Goal: Information Seeking & Learning: Get advice/opinions

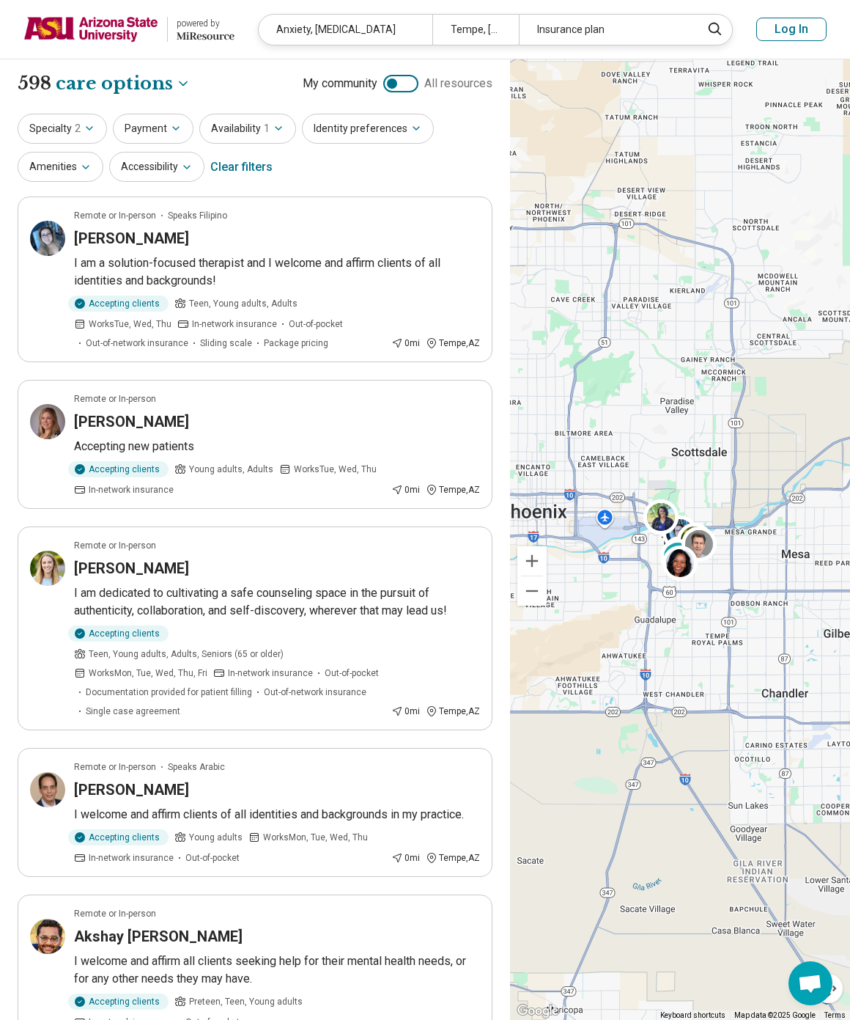
select select "***"
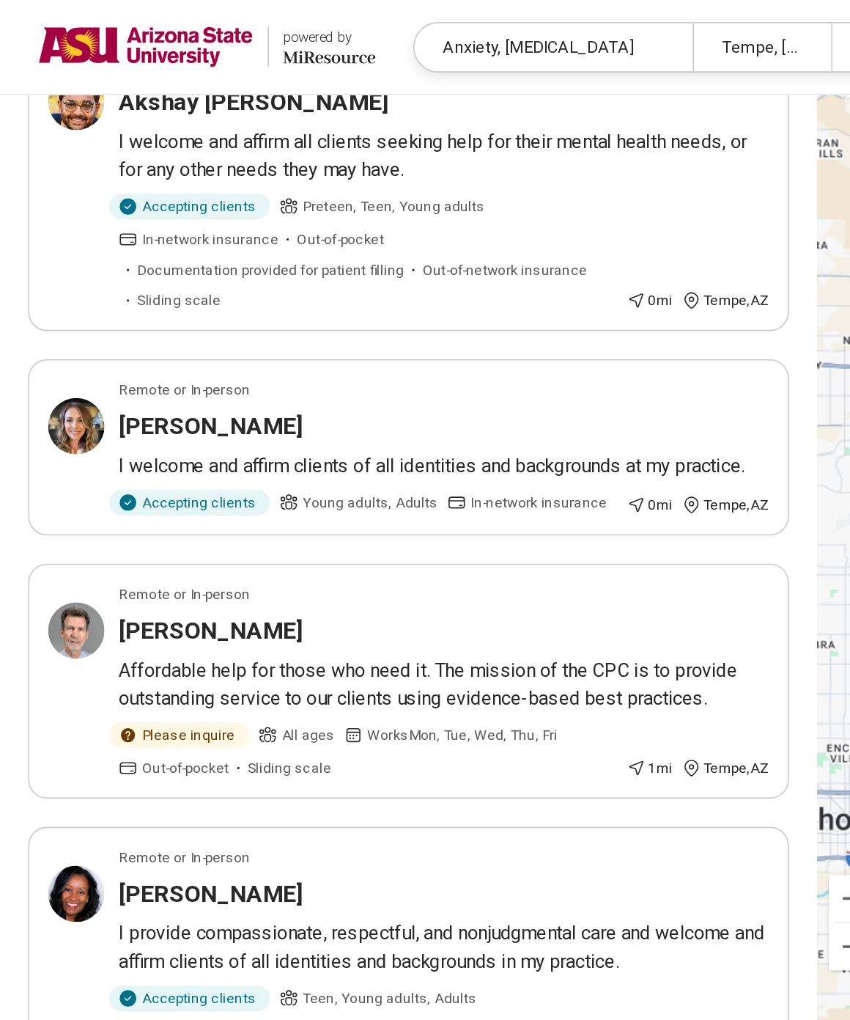
click at [107, 34] on img at bounding box center [90, 29] width 135 height 35
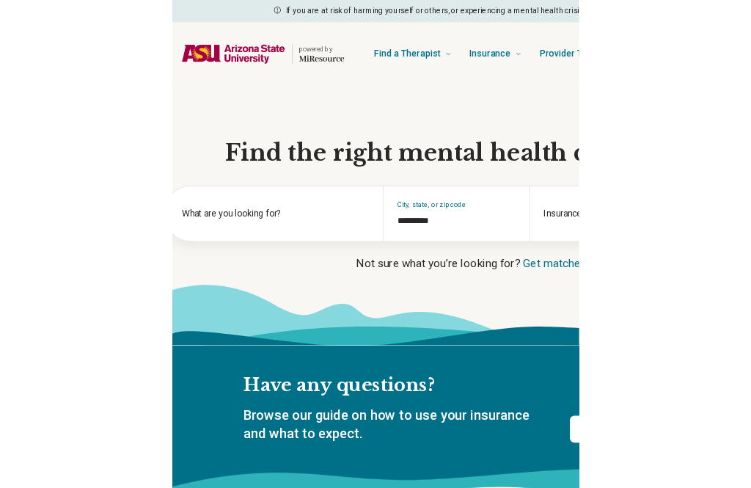
scroll to position [0, 35]
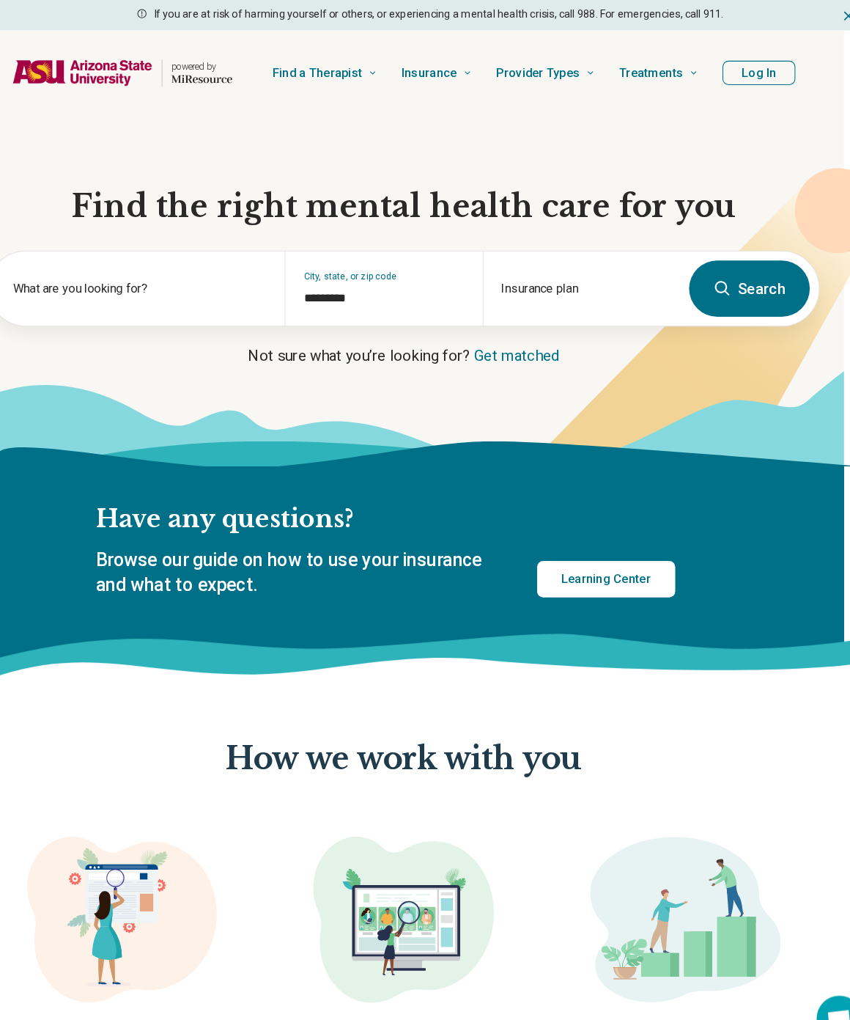
click at [3, 295] on div "What are you looking for?" at bounding box center [132, 279] width 286 height 72
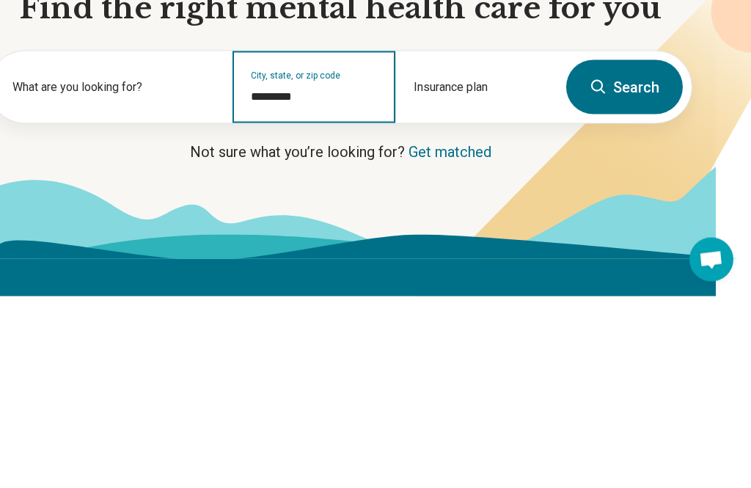
click at [268, 279] on input "*********" at bounding box center [314, 288] width 126 height 18
click at [312, 279] on input "*********" at bounding box center [314, 288] width 126 height 18
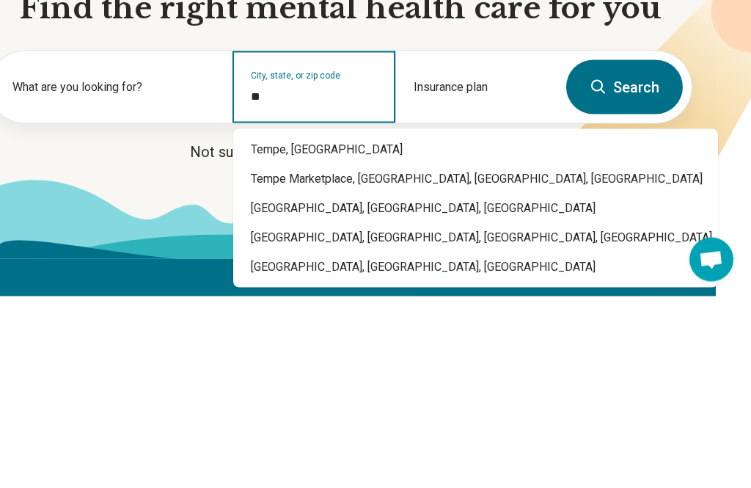
type input "*"
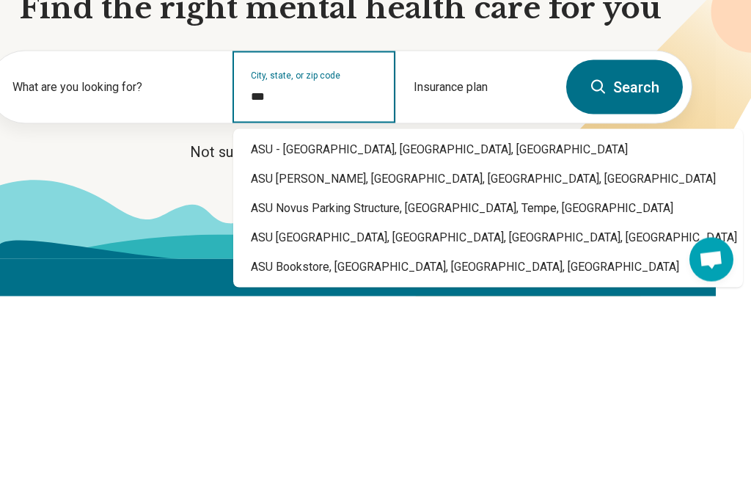
type input "**********"
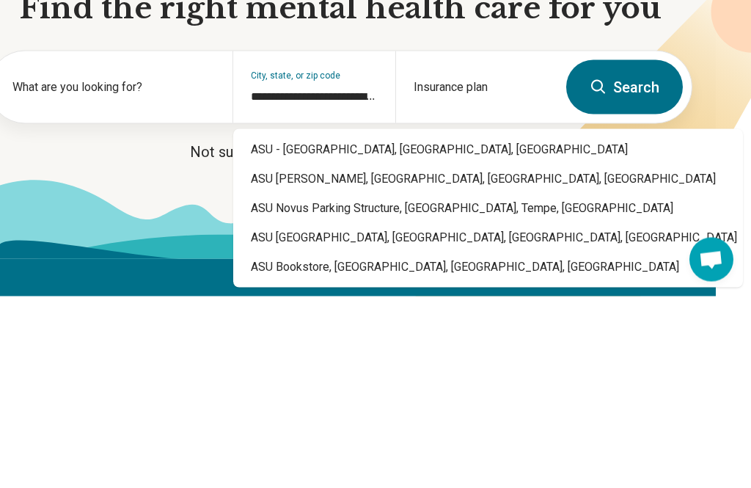
click at [280, 333] on p "Not sure what you’re looking for? Get matched" at bounding box center [340, 343] width 704 height 21
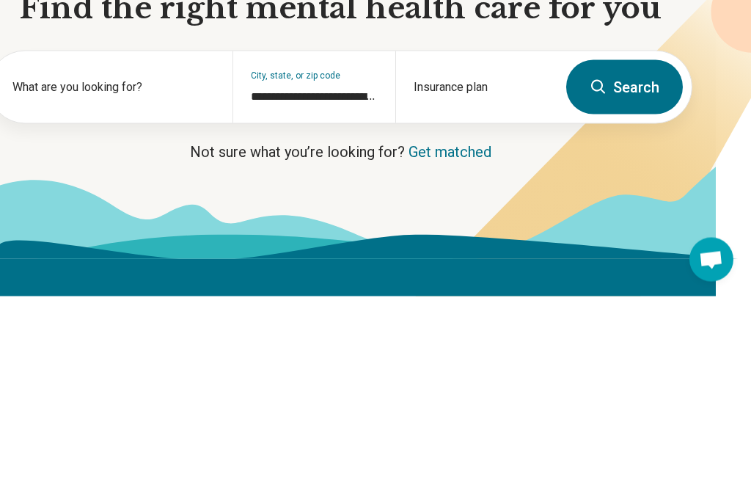
scroll to position [192, 0]
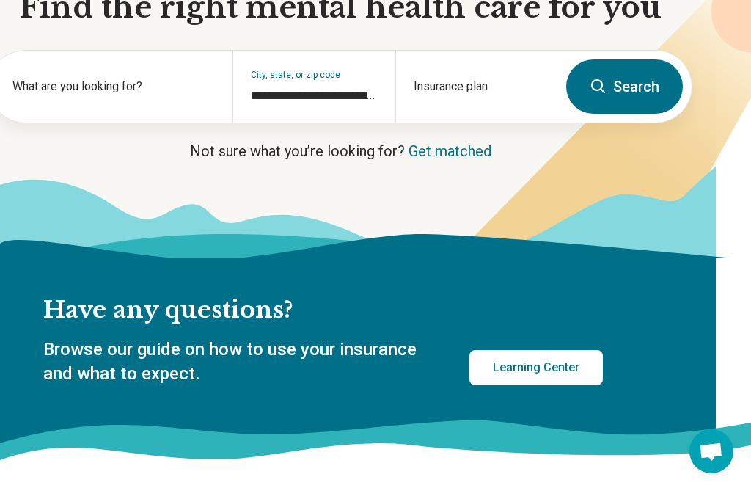
click at [617, 95] on button "Search" at bounding box center [624, 86] width 117 height 54
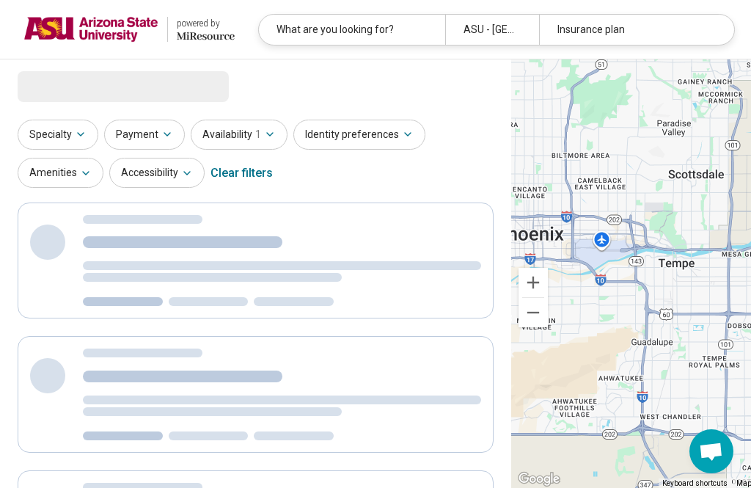
select select "***"
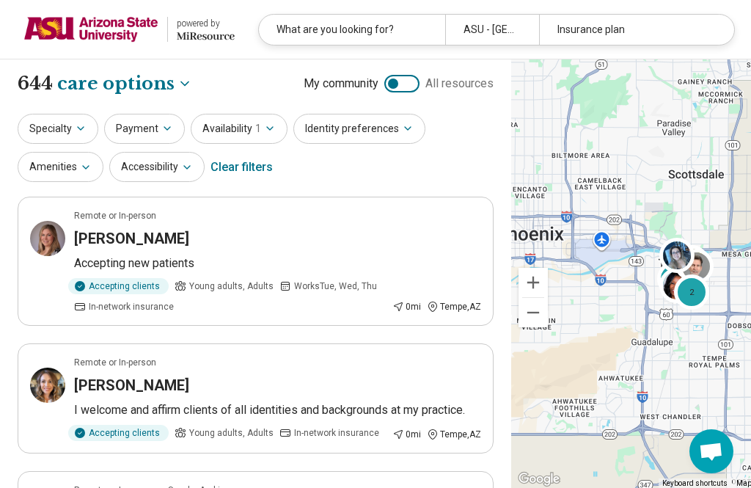
click at [61, 125] on button "Specialty" at bounding box center [58, 129] width 81 height 30
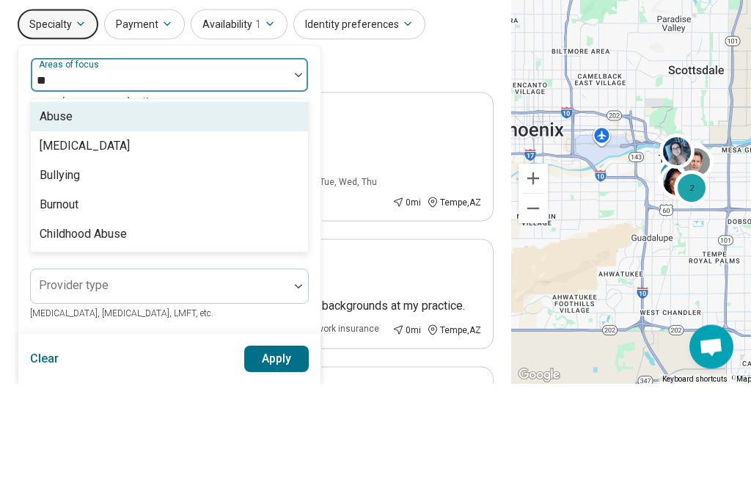
click at [46, 242] on div "Bulimia Nervosa" at bounding box center [85, 251] width 90 height 18
type input "**"
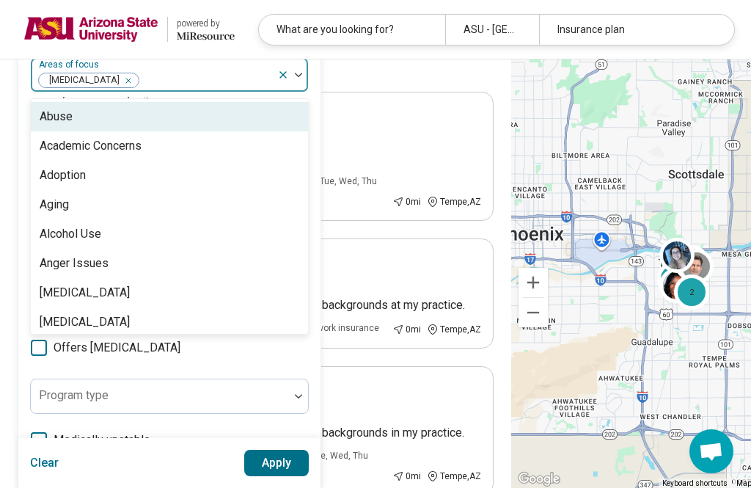
scroll to position [104, 0]
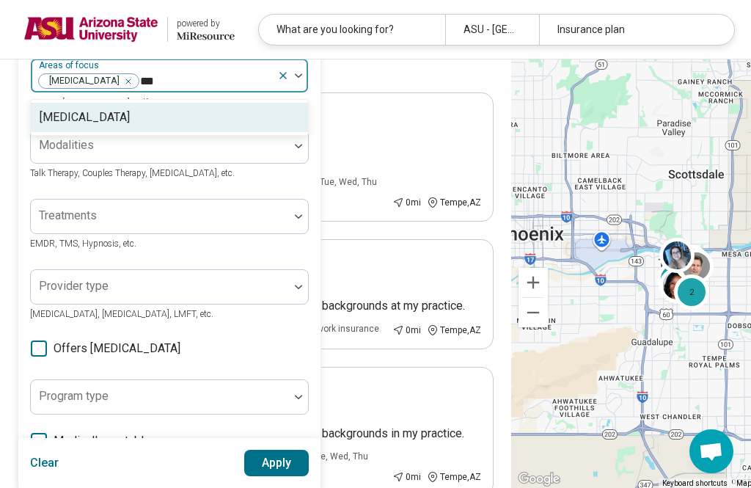
click at [65, 111] on div "[MEDICAL_DATA]" at bounding box center [85, 117] width 90 height 18
type input "***"
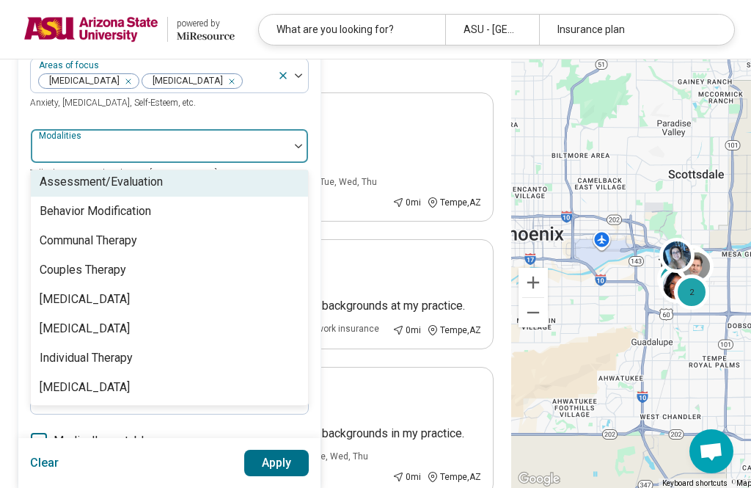
scroll to position [6, 0]
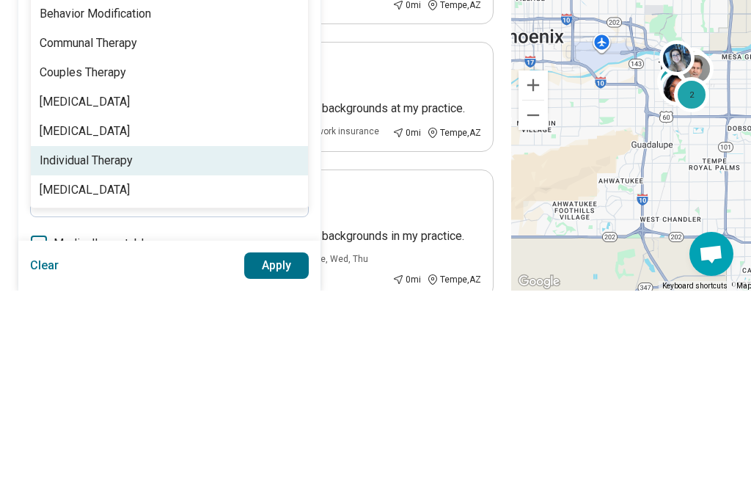
click at [53, 349] on div "Individual Therapy" at bounding box center [86, 358] width 93 height 18
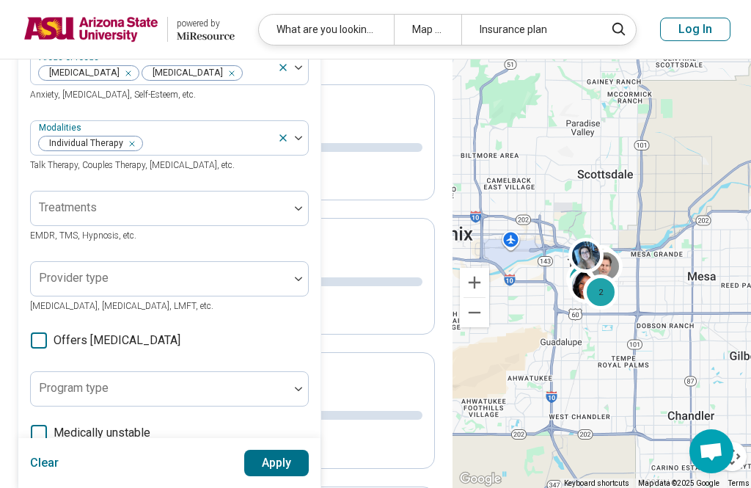
scroll to position [33, 0]
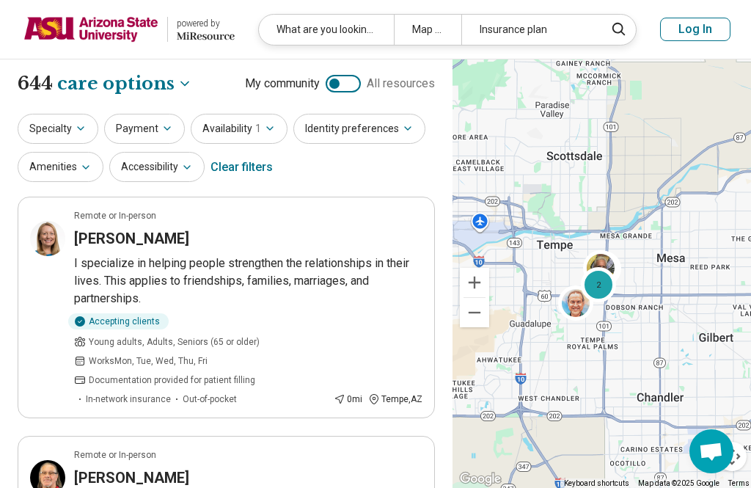
click at [35, 123] on button "Specialty" at bounding box center [58, 129] width 81 height 30
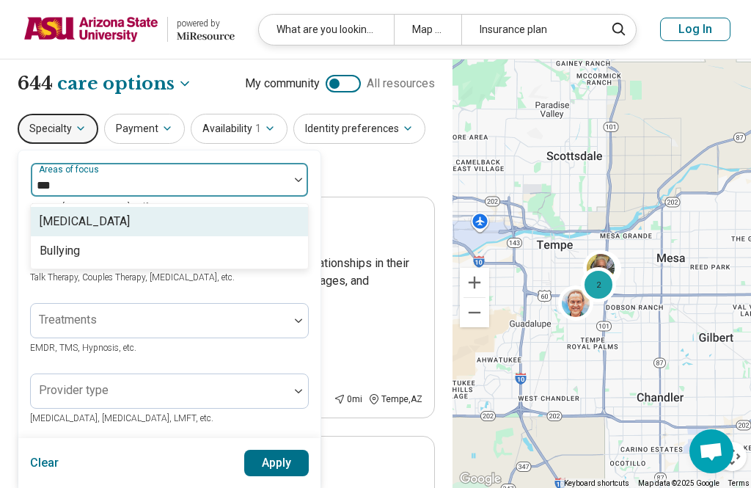
click at [69, 207] on div "Bulimia Nervosa" at bounding box center [169, 221] width 277 height 29
type input "***"
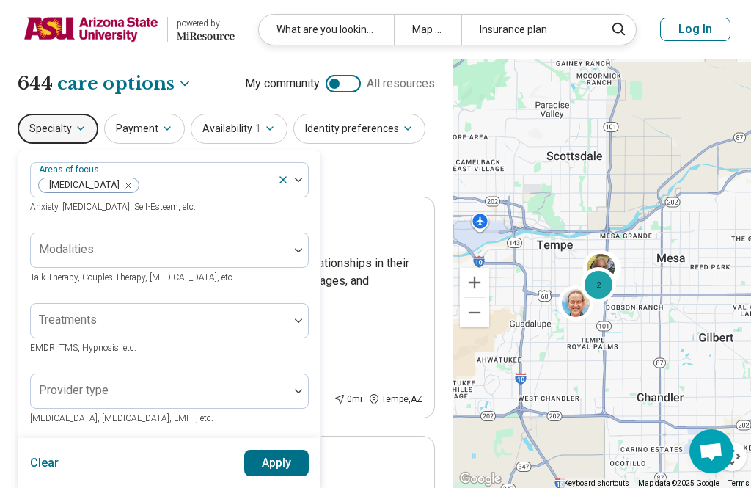
click at [49, 210] on span "Anxiety, Depression, Self-Esteem, etc." at bounding box center [113, 207] width 166 height 10
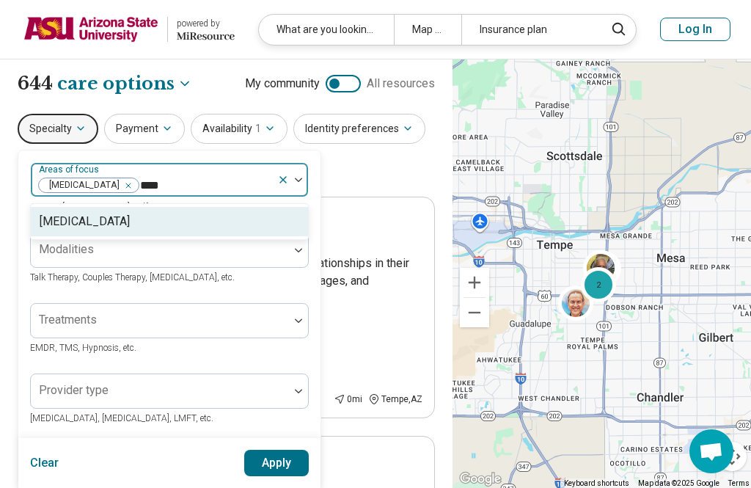
click at [54, 215] on div "[MEDICAL_DATA]" at bounding box center [85, 222] width 90 height 18
type input "****"
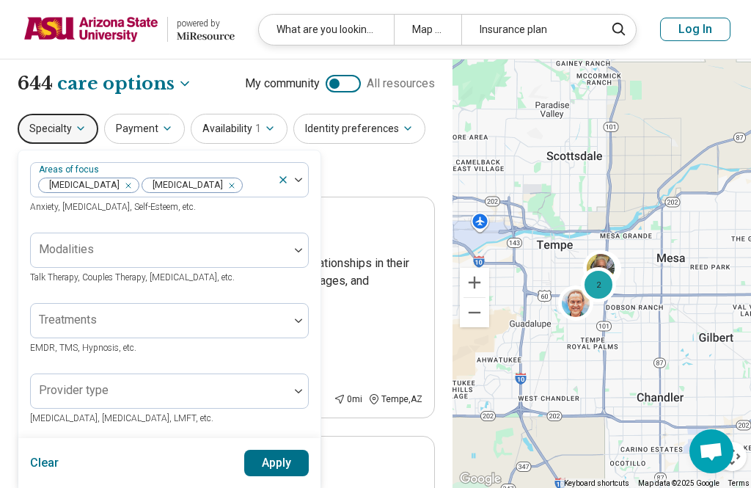
click at [259, 476] on button "Apply" at bounding box center [276, 462] width 65 height 26
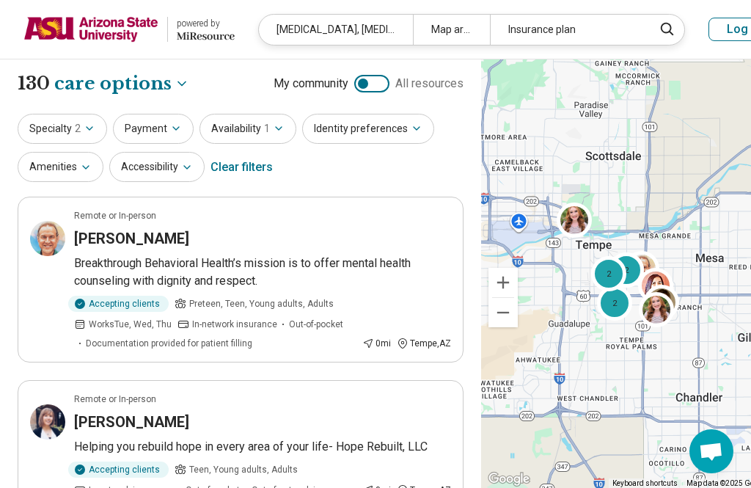
click at [151, 122] on button "Payment" at bounding box center [153, 129] width 81 height 30
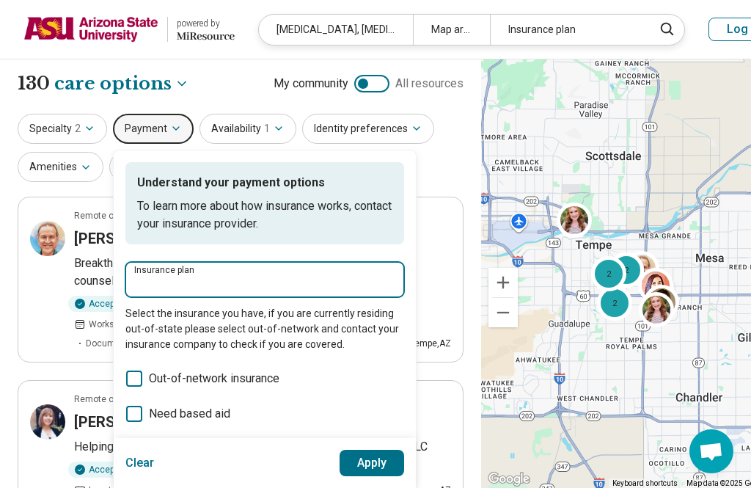
click at [167, 286] on input "Insurance plan" at bounding box center [264, 284] width 261 height 18
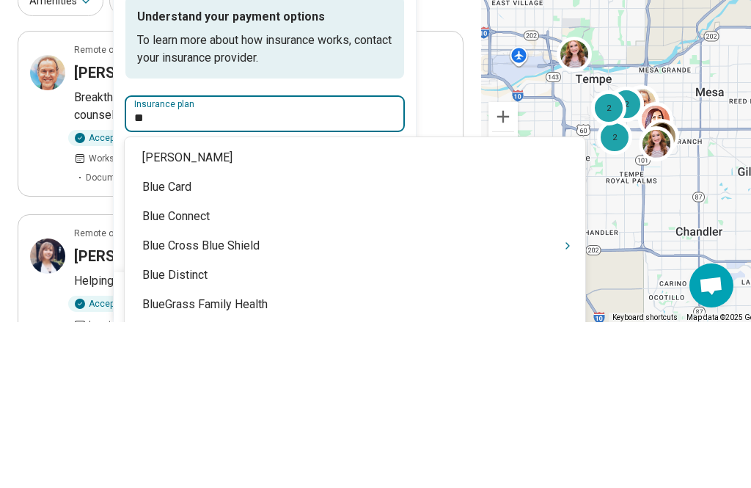
type input "***"
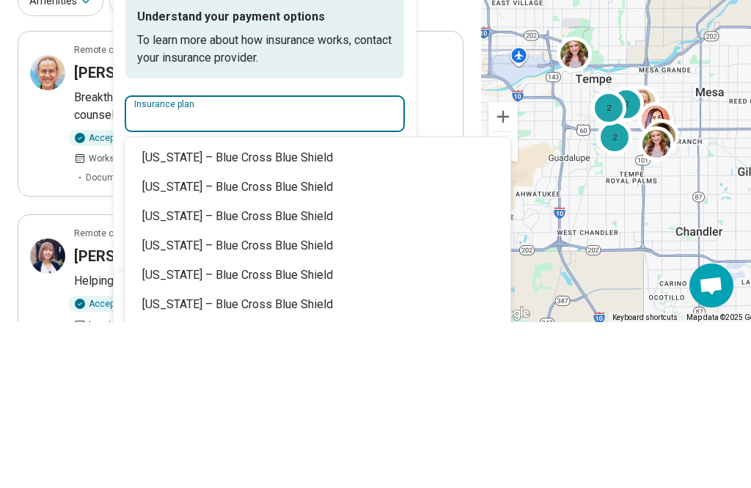
scroll to position [59, 0]
type input "**********"
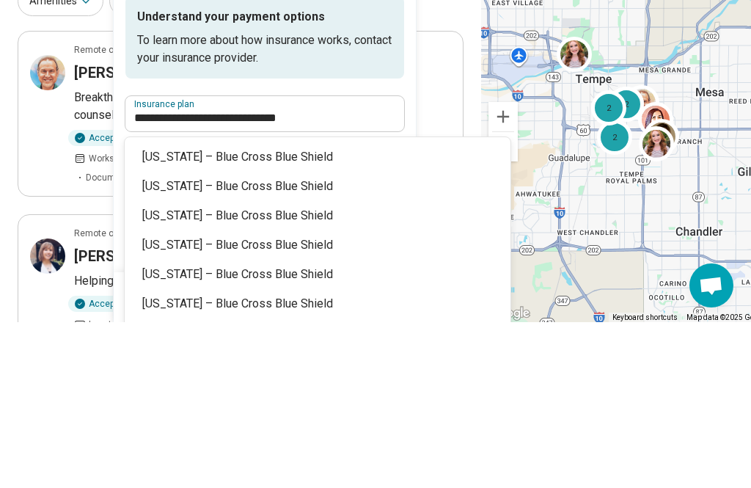
click at [152, 185] on div "**********" at bounding box center [264, 389] width 279 height 454
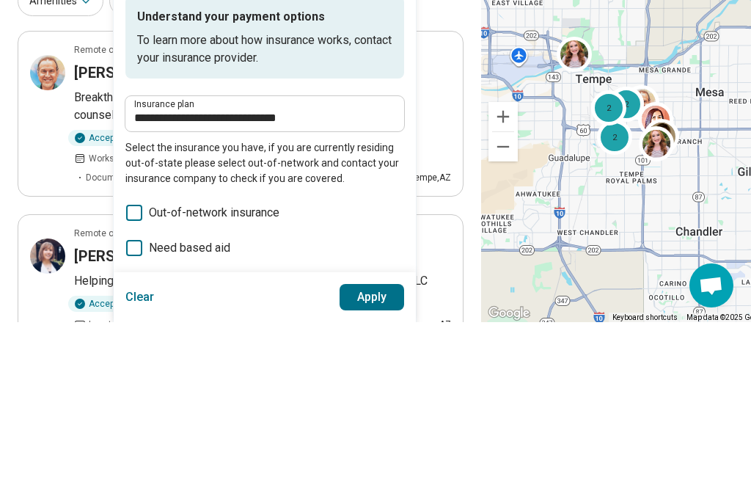
scroll to position [166, 0]
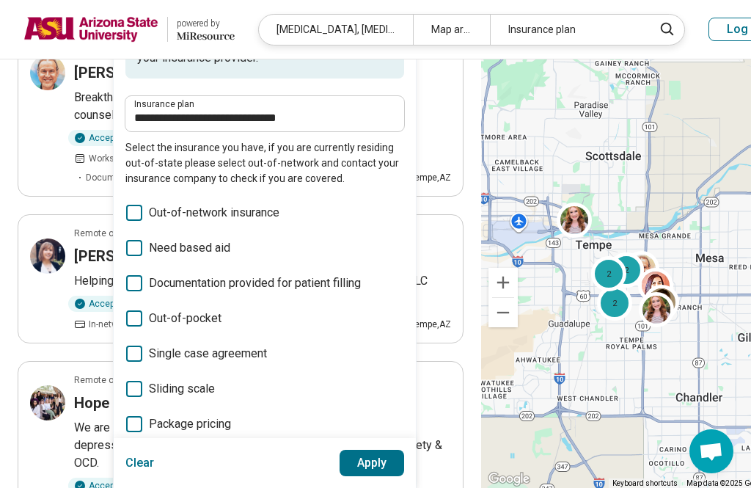
click at [344, 476] on button "Apply" at bounding box center [371, 462] width 65 height 26
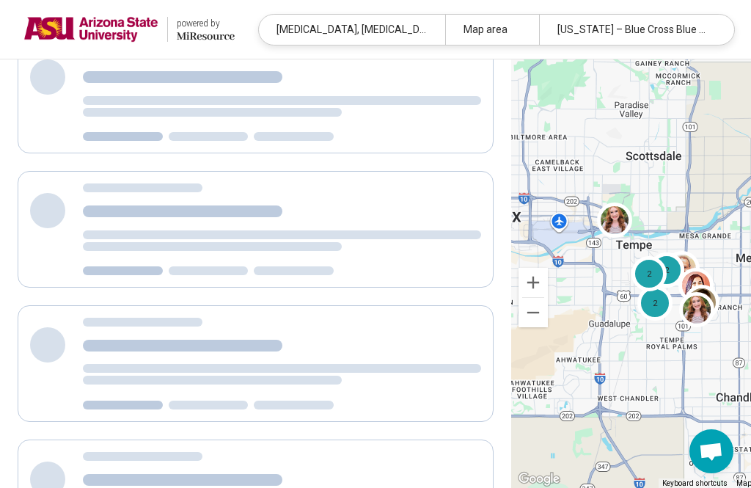
scroll to position [2, 0]
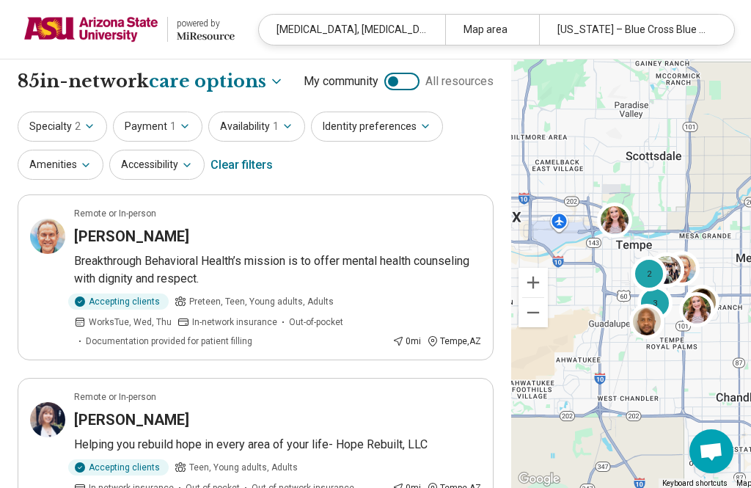
click at [235, 123] on button "Availability 1" at bounding box center [256, 126] width 97 height 30
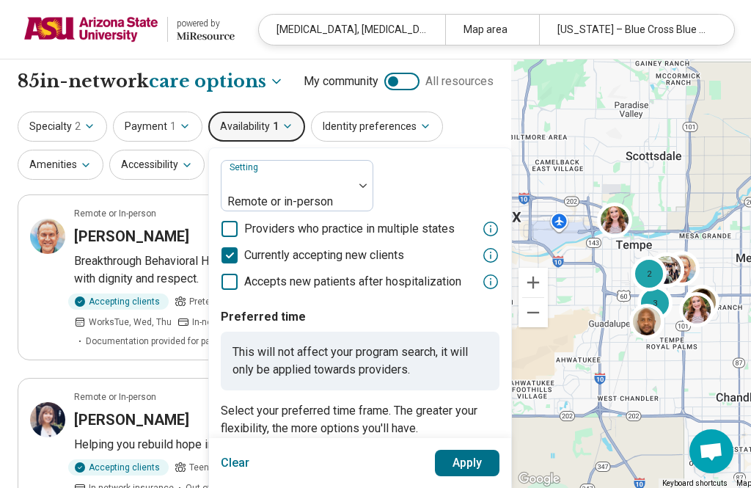
click at [336, 128] on button "Identity preferences" at bounding box center [377, 126] width 132 height 30
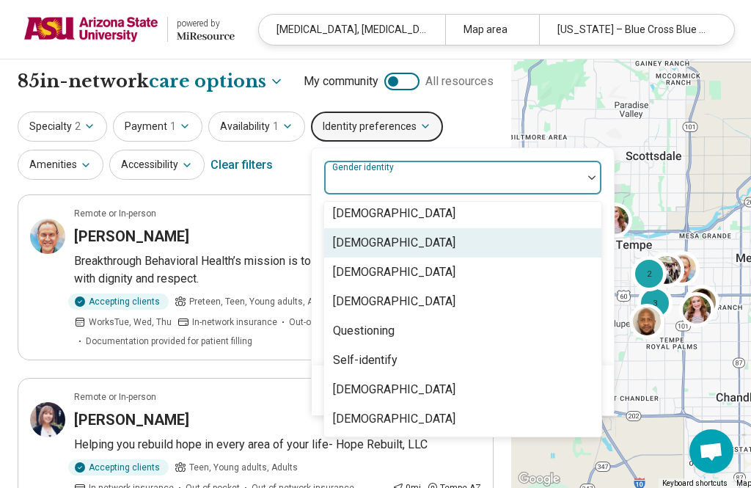
click at [350, 246] on div "[DEMOGRAPHIC_DATA]" at bounding box center [394, 243] width 122 height 18
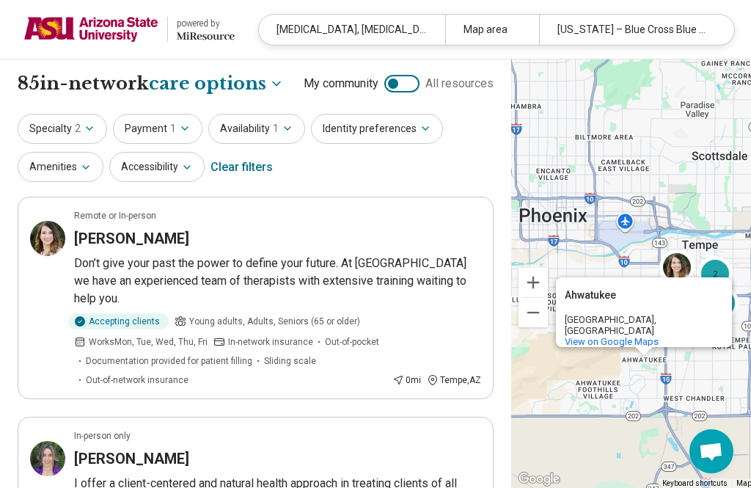
click at [349, 133] on button "Identity preferences" at bounding box center [377, 129] width 132 height 30
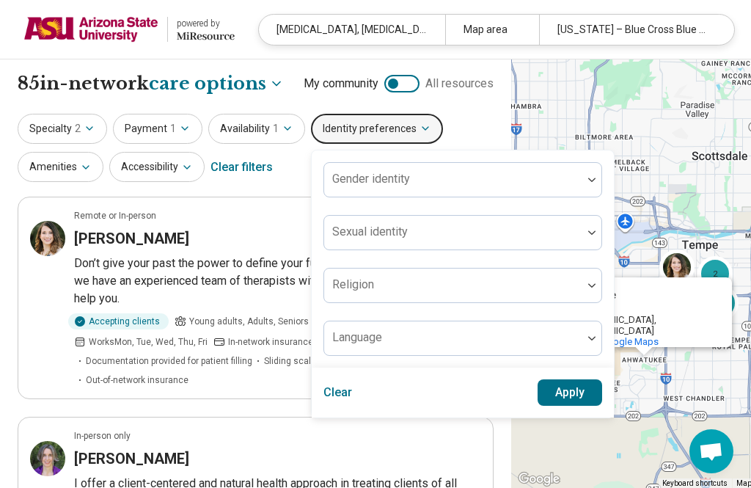
click at [331, 137] on button "Identity preferences" at bounding box center [377, 129] width 132 height 30
click at [38, 164] on button "Amenities" at bounding box center [61, 167] width 86 height 30
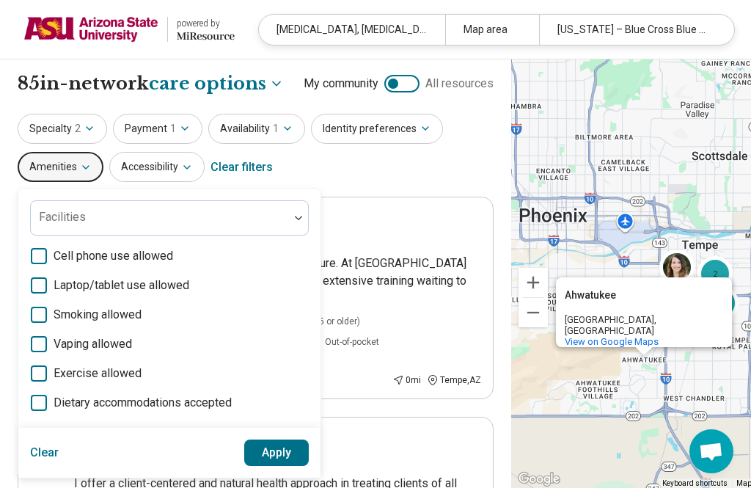
click at [32, 163] on button "Amenities" at bounding box center [61, 167] width 86 height 30
click at [130, 163] on button "Accessibility" at bounding box center [156, 167] width 95 height 30
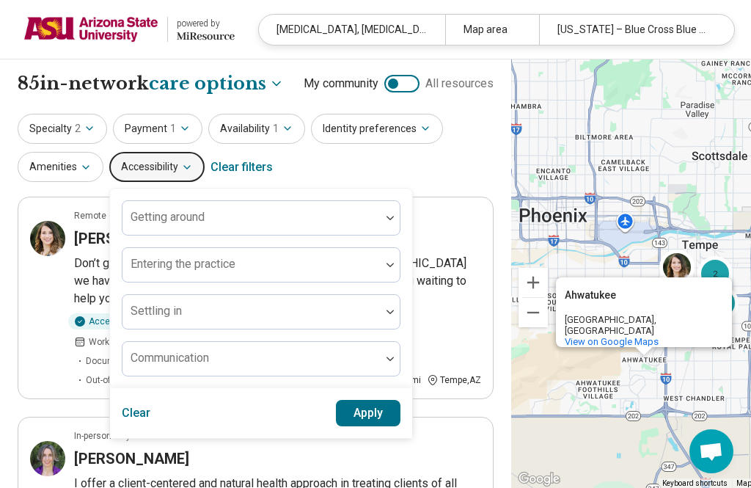
click at [123, 169] on button "Accessibility" at bounding box center [156, 167] width 95 height 30
click at [152, 157] on button "Accessibility" at bounding box center [156, 167] width 95 height 30
click at [169, 157] on button "Accessibility" at bounding box center [156, 167] width 95 height 30
click at [187, 168] on icon "button" at bounding box center [187, 167] width 12 height 12
click at [345, 164] on div "Specialty 2 Payment 1 Availability 1 Identity preferences Amenities Accessibili…" at bounding box center [256, 149] width 476 height 71
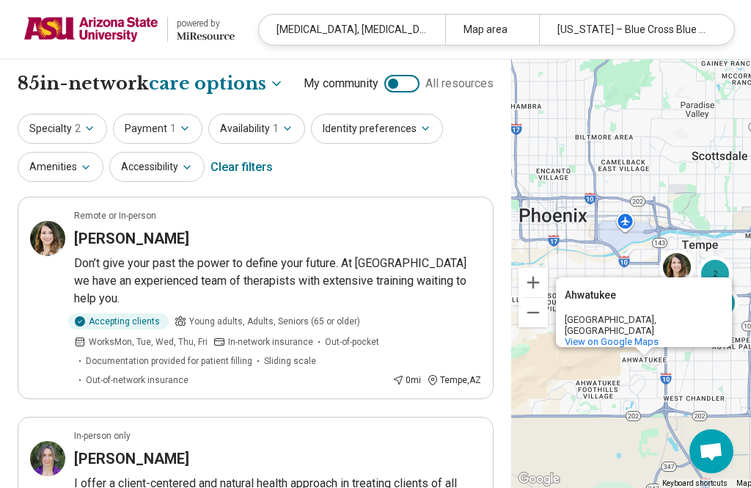
click at [345, 119] on button "Identity preferences" at bounding box center [377, 129] width 132 height 30
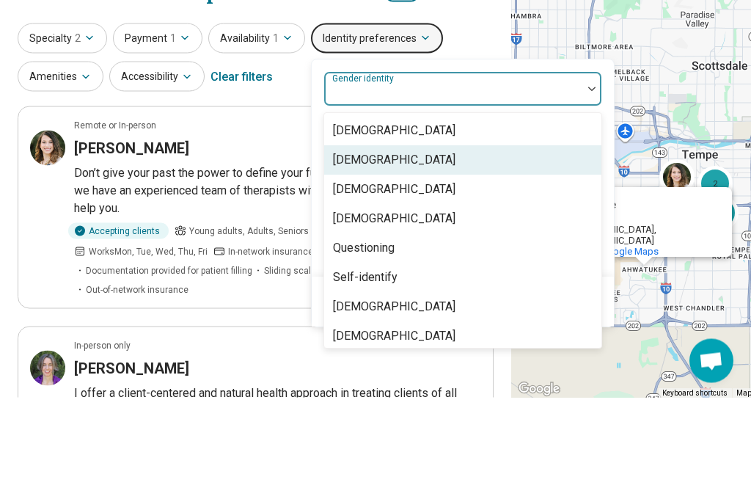
click at [350, 242] on div "[DEMOGRAPHIC_DATA]" at bounding box center [394, 251] width 122 height 18
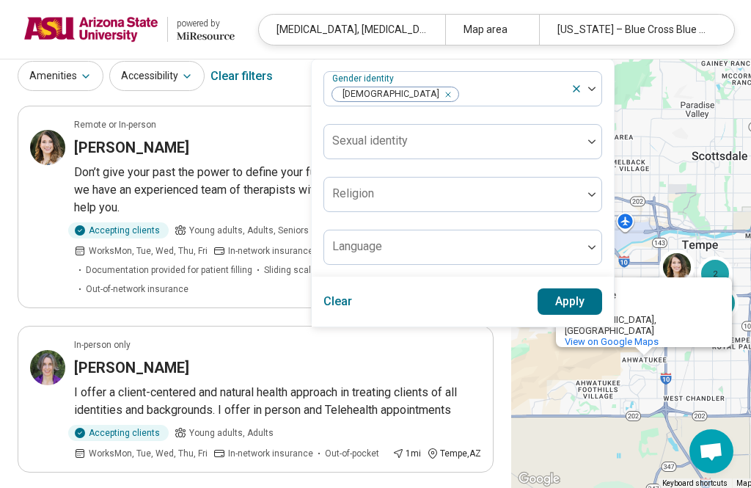
click at [553, 301] on button "Apply" at bounding box center [569, 301] width 65 height 26
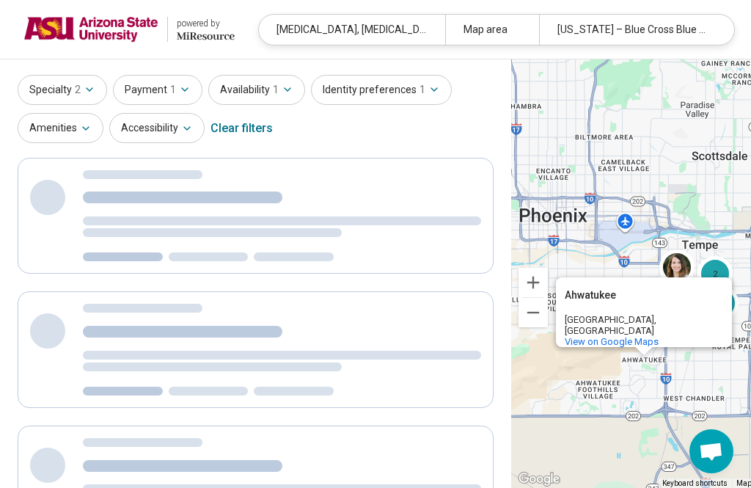
scroll to position [29, 0]
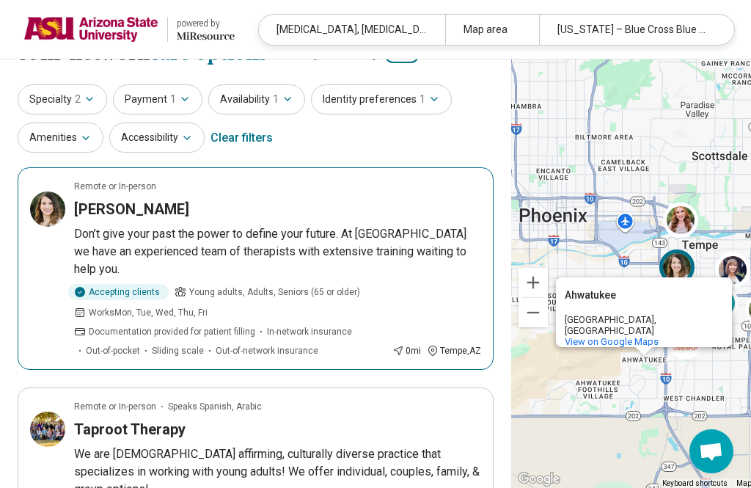
click at [103, 210] on h3 "Katherine Kandaris-Weiner" at bounding box center [131, 209] width 115 height 21
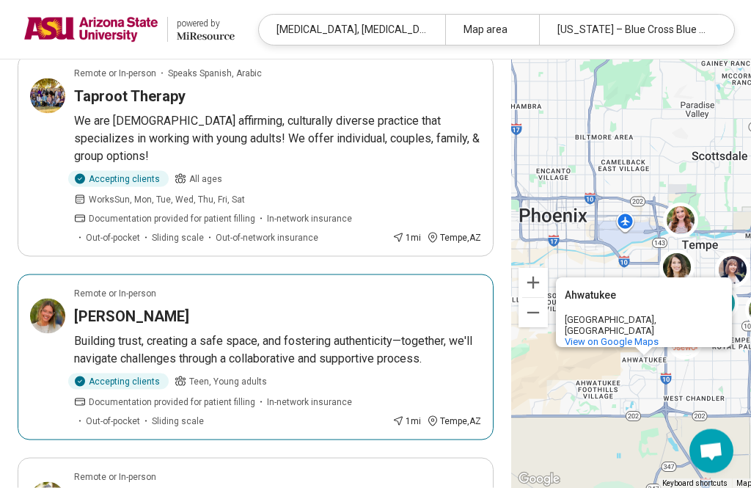
scroll to position [363, 0]
click at [73, 299] on article "Remote or In-person Spencer Mahaffey Lightfoot Building trust, creating a safe …" at bounding box center [256, 356] width 476 height 166
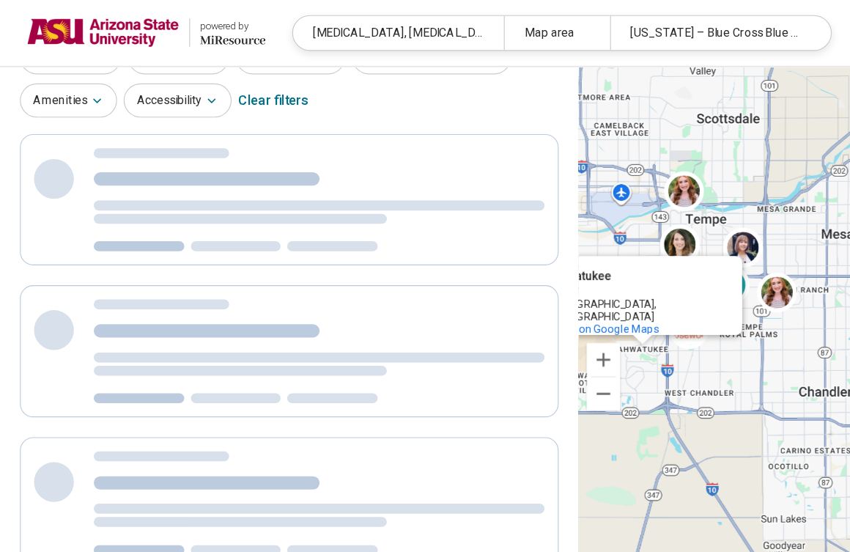
scroll to position [83, 0]
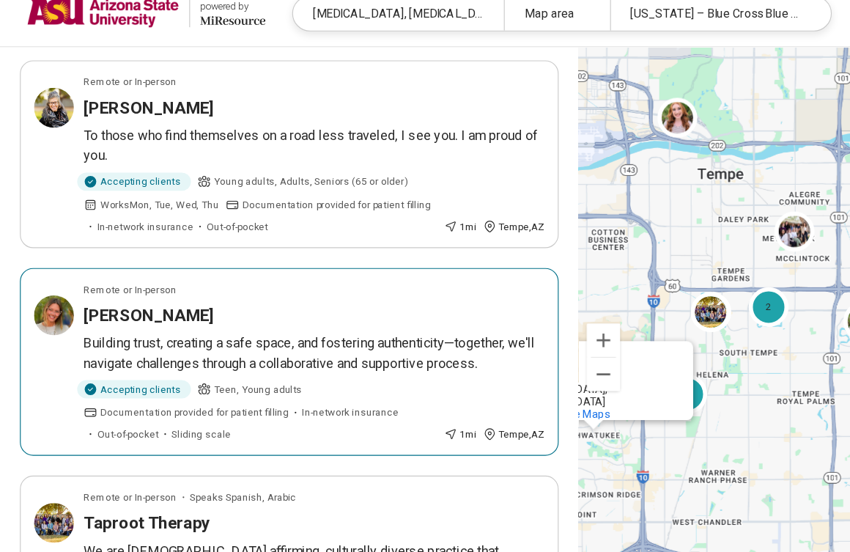
scroll to position [537, 0]
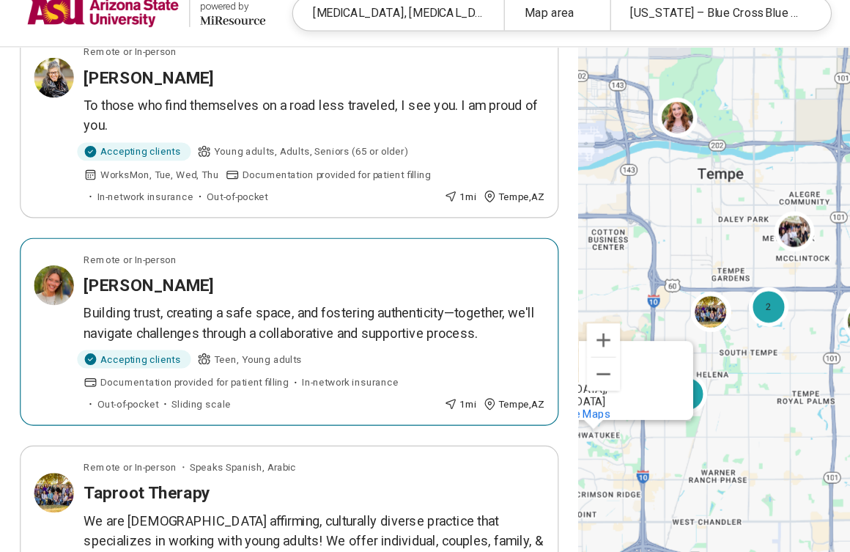
click at [87, 248] on article "Remote or In-person Spencer Mahaffey Lightfoot Building trust, creating a safe …" at bounding box center [256, 311] width 476 height 166
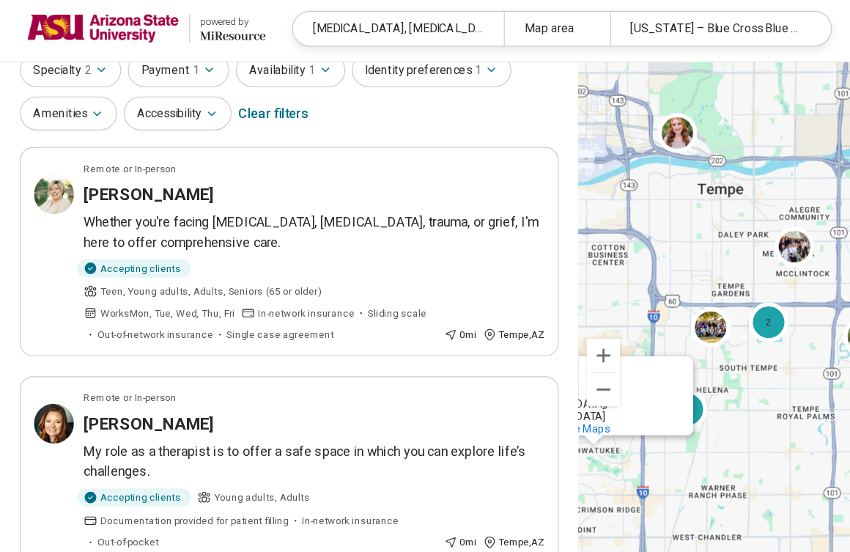
scroll to position [0, 0]
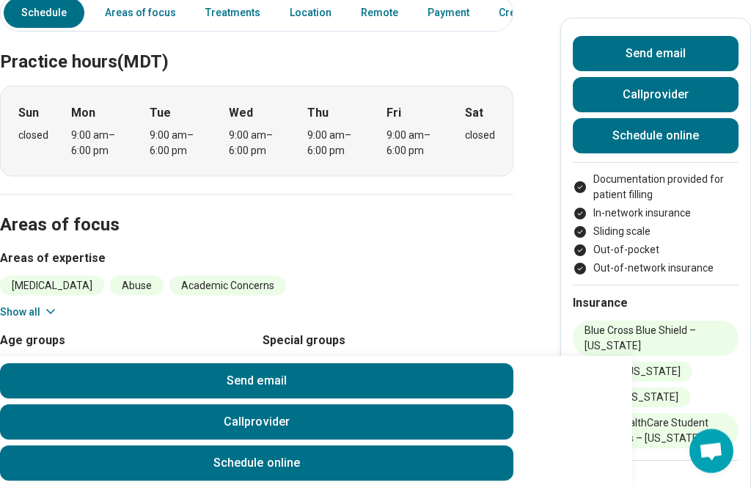
scroll to position [488, 0]
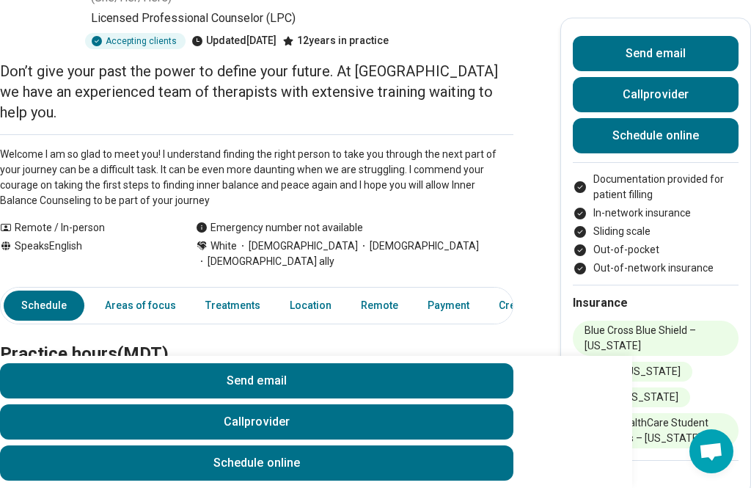
click at [108, 290] on link "Areas of focus" at bounding box center [140, 305] width 89 height 30
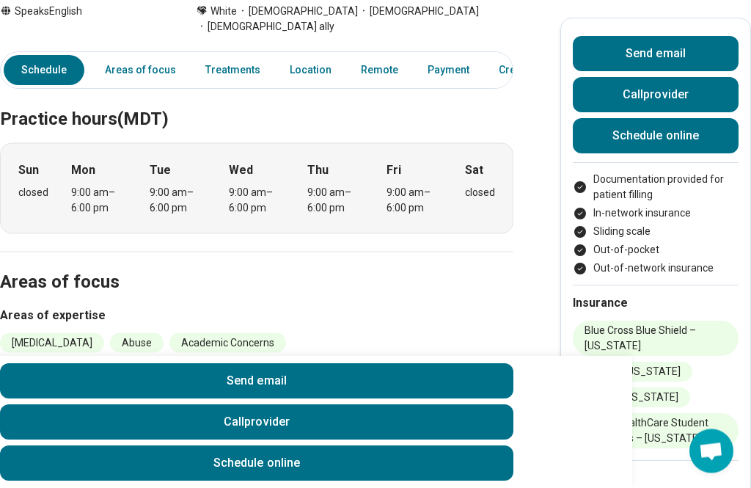
click at [54, 361] on icon at bounding box center [50, 368] width 15 height 15
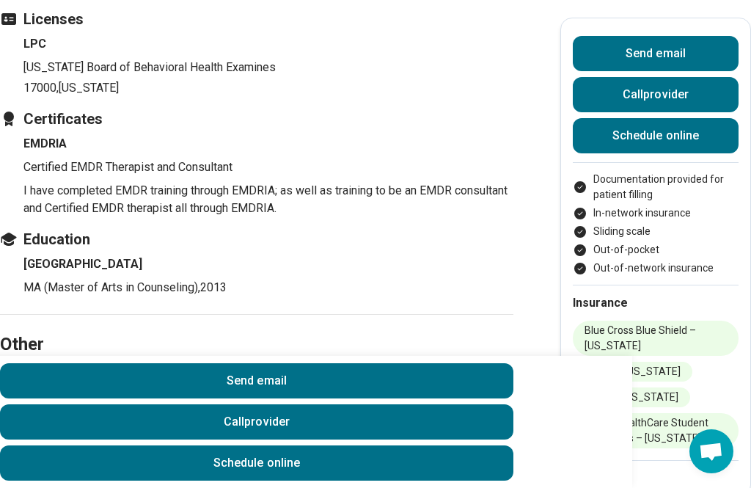
scroll to position [2449, 0]
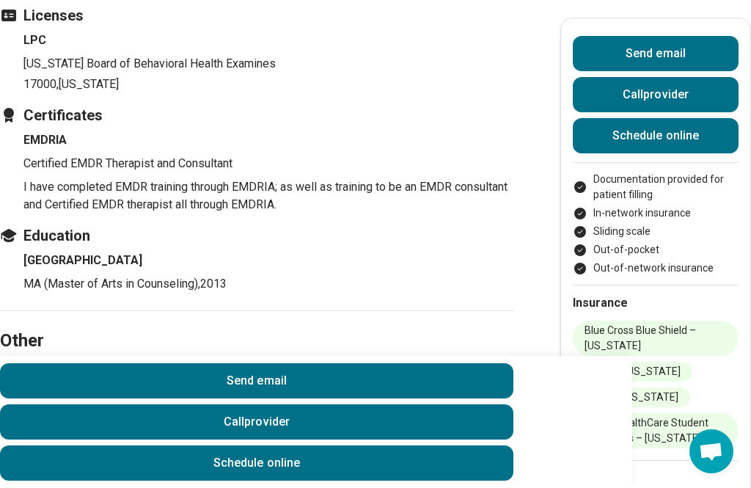
click at [19, 365] on button "Visit website" at bounding box center [34, 374] width 68 height 18
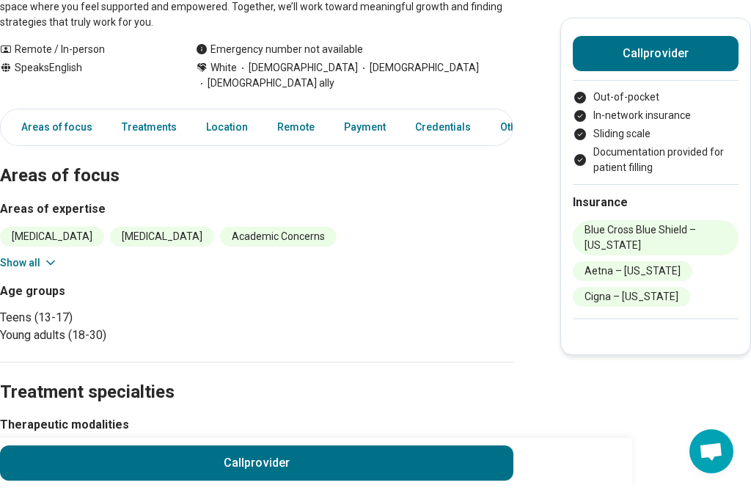
scroll to position [317, 0]
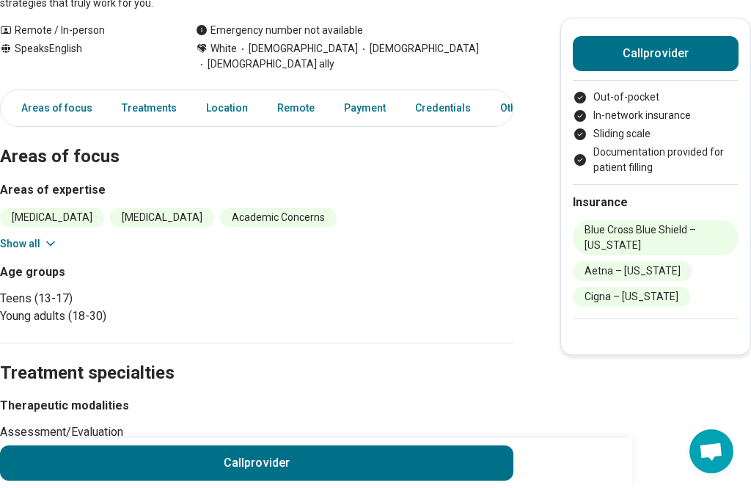
click at [26, 249] on button "Show all" at bounding box center [29, 243] width 58 height 15
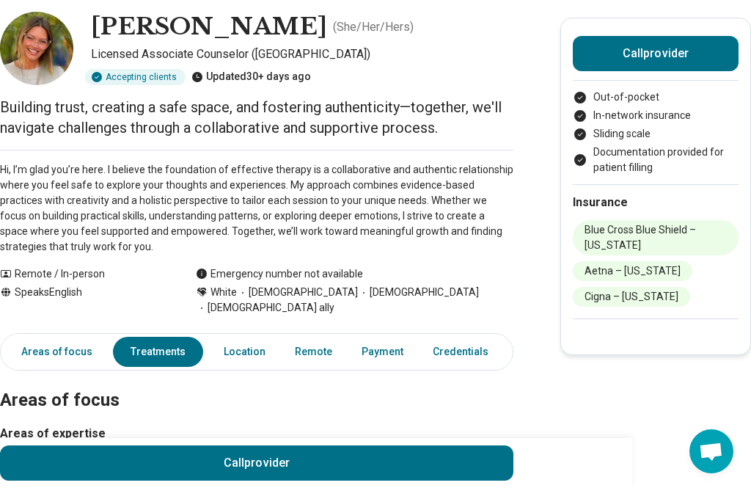
scroll to position [0, 0]
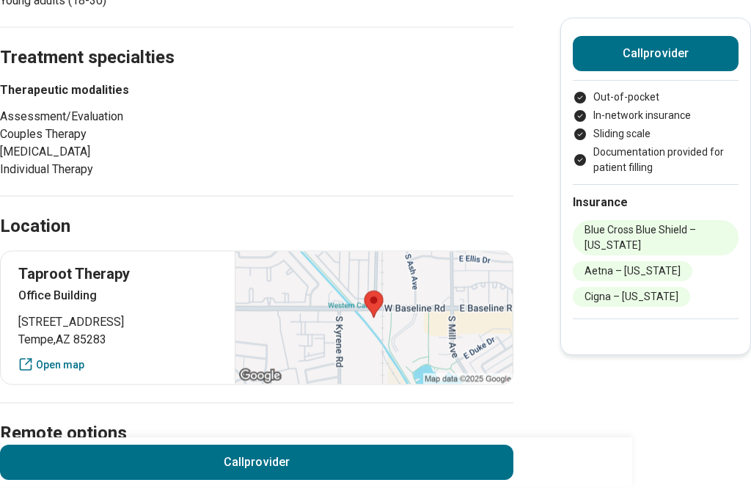
scroll to position [641, 0]
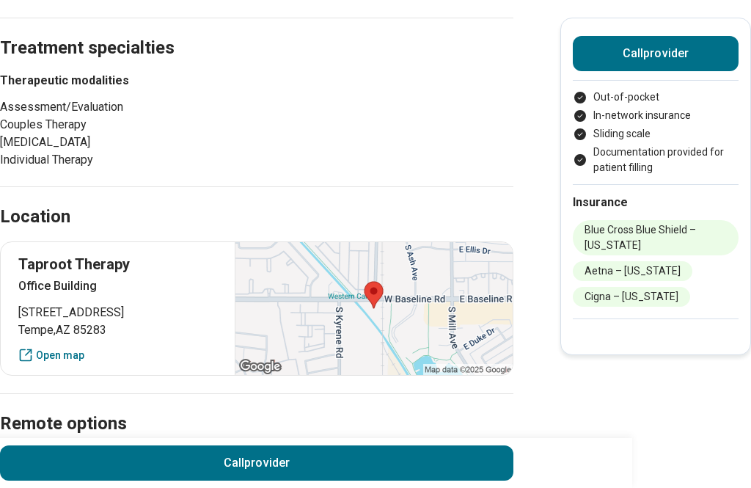
click at [297, 322] on div at bounding box center [374, 308] width 278 height 133
click at [40, 356] on link "Open map" at bounding box center [117, 354] width 199 height 15
